Goal: Information Seeking & Learning: Learn about a topic

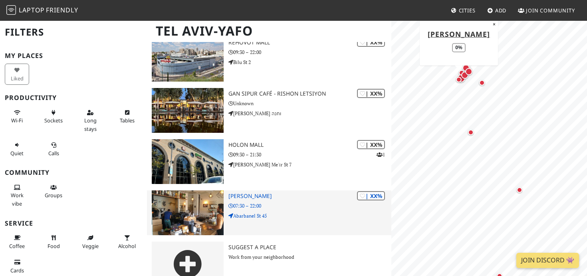
scroll to position [750, 0]
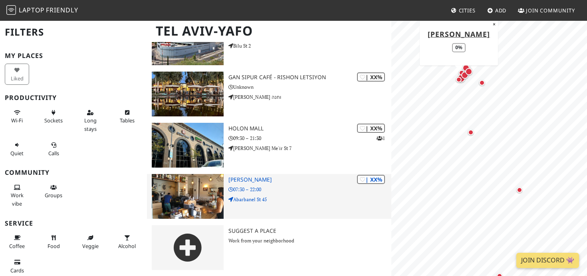
click at [249, 178] on h3 "Barbosa" at bounding box center [309, 179] width 163 height 7
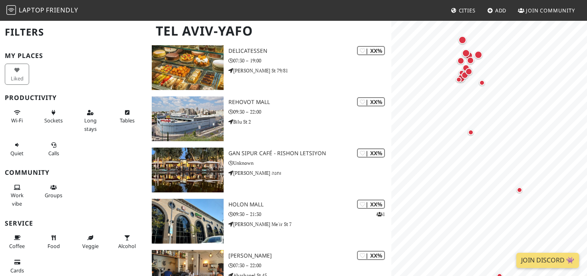
scroll to position [663, 0]
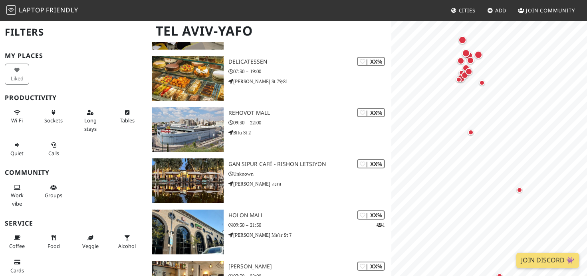
click at [471, 16] on link "Cities" at bounding box center [463, 10] width 31 height 14
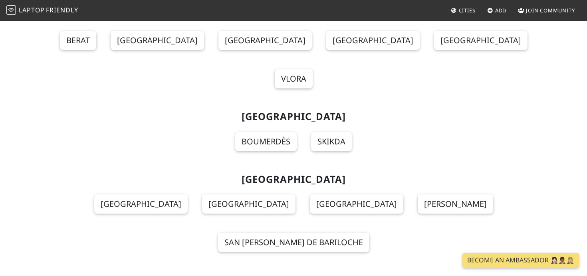
scroll to position [2289, 0]
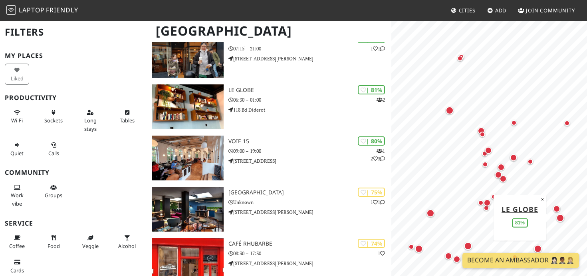
scroll to position [253, 0]
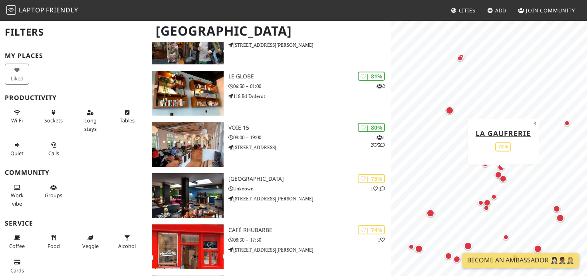
click at [505, 180] on div "Map marker" at bounding box center [503, 178] width 7 height 7
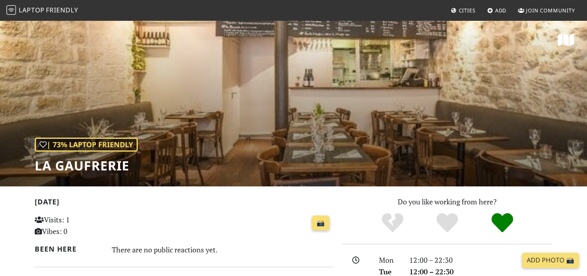
scroll to position [172, 0]
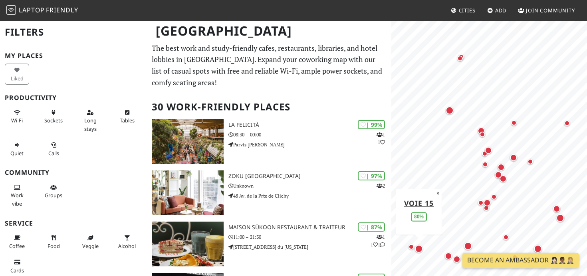
scroll to position [253, 0]
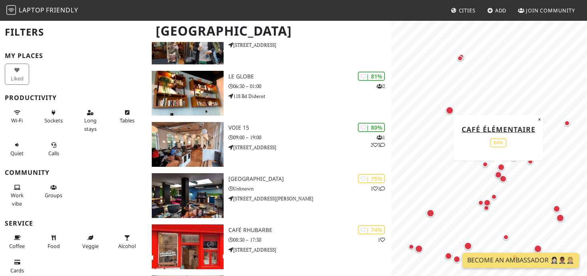
click at [497, 174] on div "Map marker" at bounding box center [498, 174] width 7 height 7
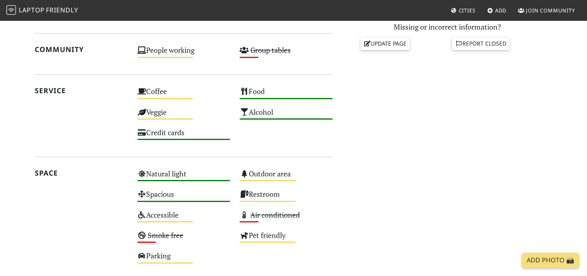
scroll to position [201, 0]
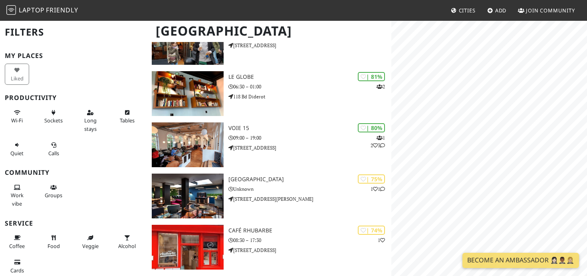
scroll to position [253, 0]
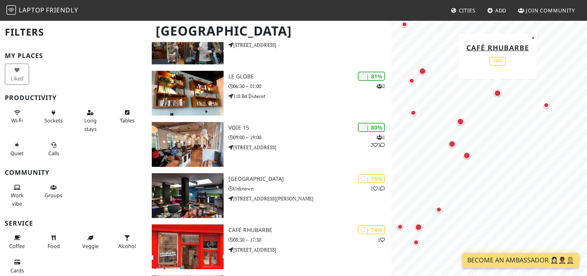
click at [498, 93] on div "Map marker" at bounding box center [497, 92] width 7 height 7
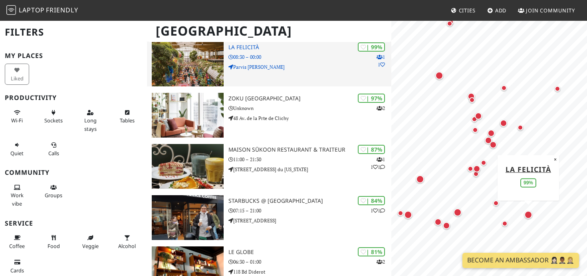
scroll to position [78, 0]
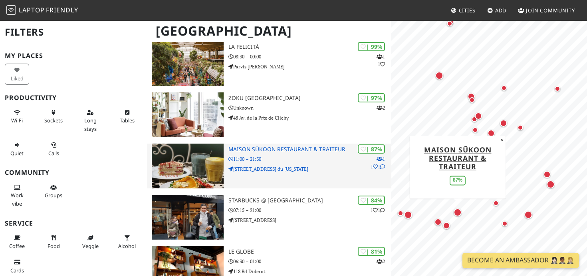
click at [267, 150] on h3 "Maison Sūkoon Restaurant & Traiteur" at bounding box center [309, 149] width 163 height 7
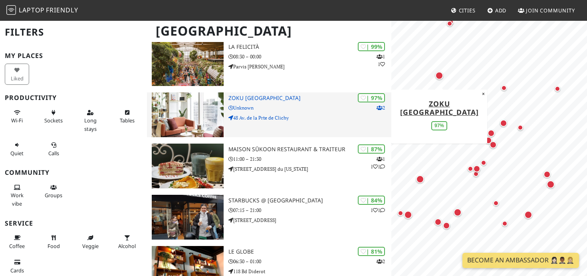
click at [238, 101] on div "| 97% 2 Zoku [GEOGRAPHIC_DATA] Unknown [STREET_ADDRESS] de la Prte de Clichy" at bounding box center [309, 114] width 163 height 45
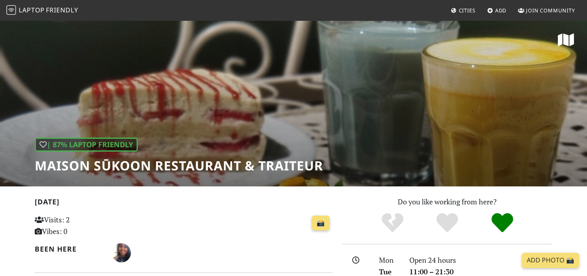
click at [280, 161] on h1 "Maison Sūkoon Restaurant & Traiteur" at bounding box center [179, 165] width 288 height 15
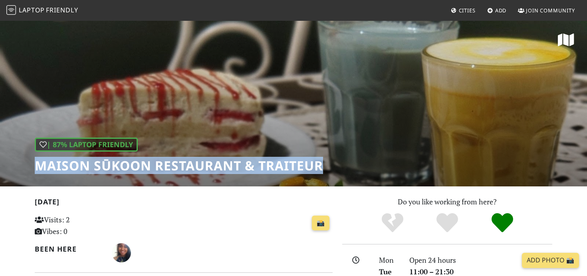
click at [280, 161] on h1 "Maison Sūkoon Restaurant & Traiteur" at bounding box center [179, 165] width 288 height 15
copy div "Maison Sūkoon Restaurant & Traiteur"
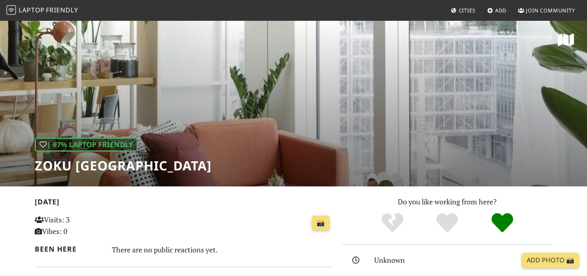
scroll to position [86, 0]
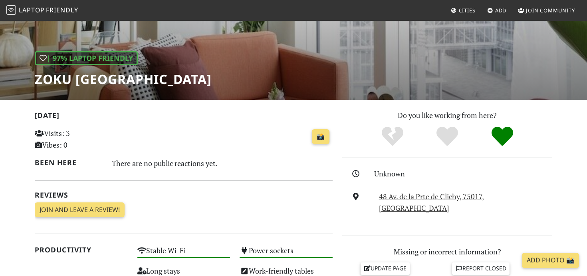
click at [67, 66] on div "| 97% Laptop Friendly Zoku Paris" at bounding box center [123, 69] width 177 height 36
click at [67, 75] on h1 "Zoku [GEOGRAPHIC_DATA]" at bounding box center [123, 79] width 177 height 15
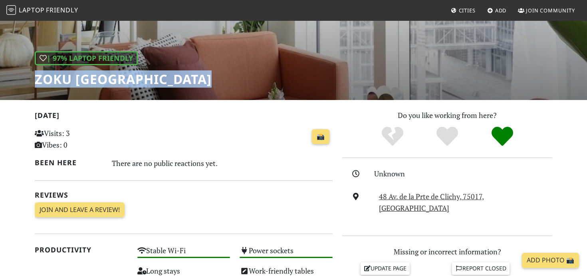
click at [67, 75] on h1 "Zoku [GEOGRAPHIC_DATA]" at bounding box center [123, 79] width 177 height 15
copy div "Zoku [GEOGRAPHIC_DATA]"
